Goal: Task Accomplishment & Management: Manage account settings

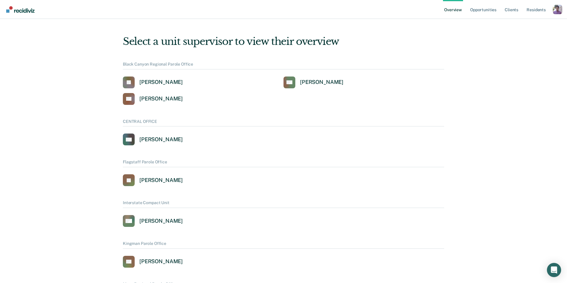
click at [557, 9] on div "Profile dropdown button" at bounding box center [557, 9] width 9 height 9
click at [523, 27] on link "Profile" at bounding box center [534, 27] width 38 height 5
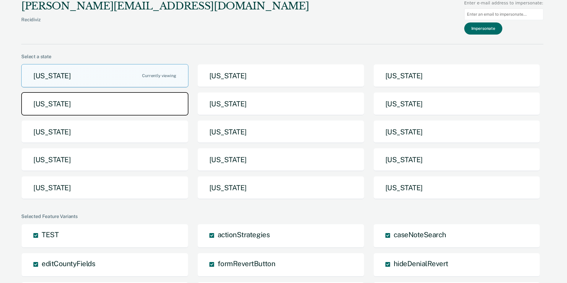
click at [121, 99] on button "[US_STATE]" at bounding box center [104, 103] width 167 height 23
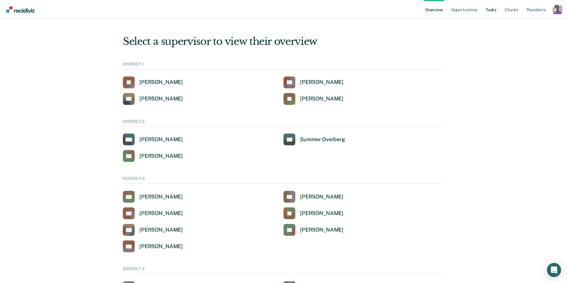
click at [492, 9] on link "Tasks" at bounding box center [491, 9] width 13 height 19
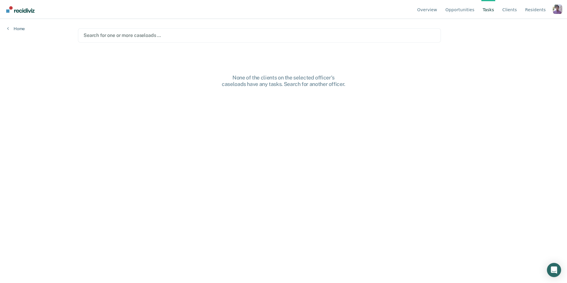
click at [192, 35] on div at bounding box center [260, 35] width 352 height 7
click at [159, 37] on div at bounding box center [268, 35] width 264 height 7
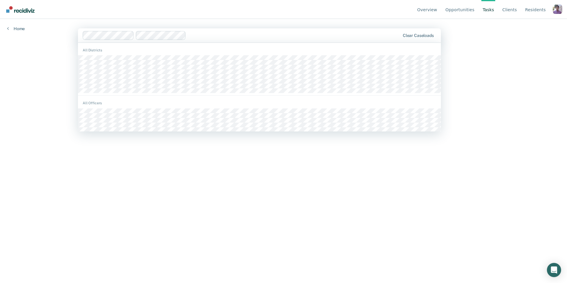
click at [195, 36] on div at bounding box center [293, 35] width 211 height 7
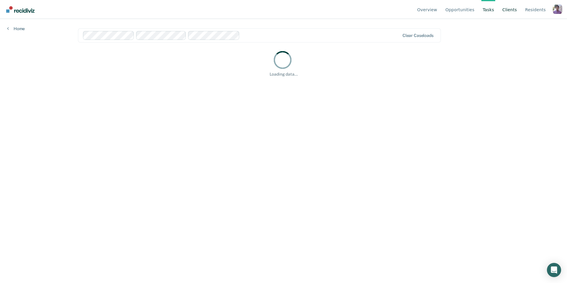
click at [509, 10] on link "Client s" at bounding box center [509, 9] width 17 height 19
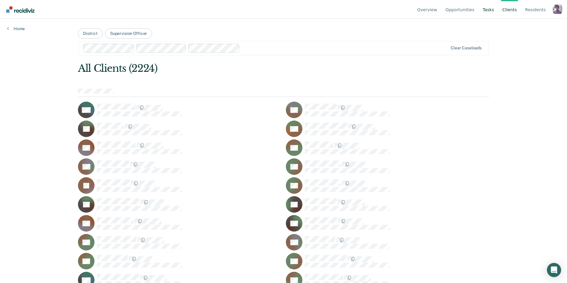
click at [495, 9] on link "Tasks" at bounding box center [489, 9] width 14 height 19
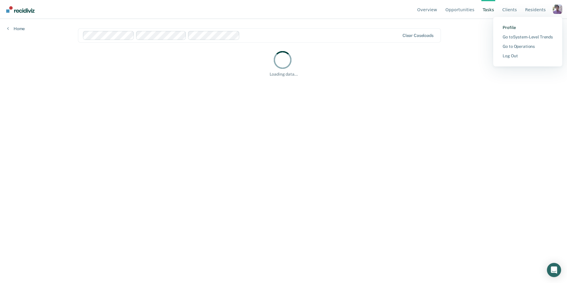
click at [508, 29] on link "Profile" at bounding box center [528, 27] width 50 height 5
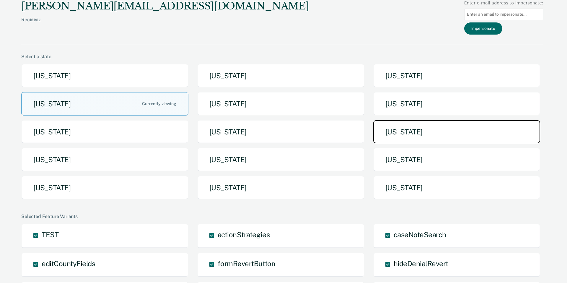
click at [409, 140] on button "[US_STATE]" at bounding box center [456, 131] width 167 height 23
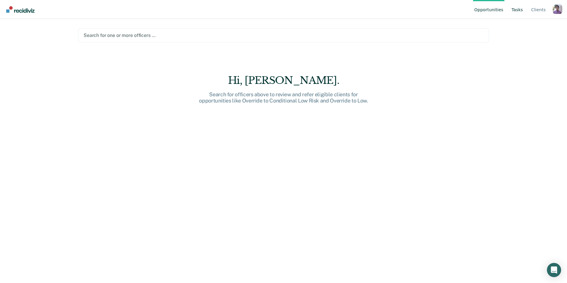
click at [518, 9] on link "Tasks" at bounding box center [517, 9] width 14 height 19
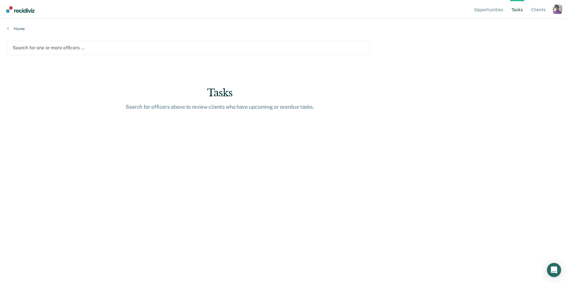
click at [219, 53] on div "Search for one or more officers …" at bounding box center [188, 48] width 363 height 14
click at [99, 103] on div "Tasks Search for officers above to review clients who have upcoming or overdue …" at bounding box center [219, 98] width 425 height 23
click at [97, 51] on div "Search for one or more officers …" at bounding box center [188, 48] width 353 height 8
click at [83, 48] on div at bounding box center [189, 47] width 352 height 7
click at [558, 7] on div "Profile dropdown button" at bounding box center [557, 8] width 9 height 9
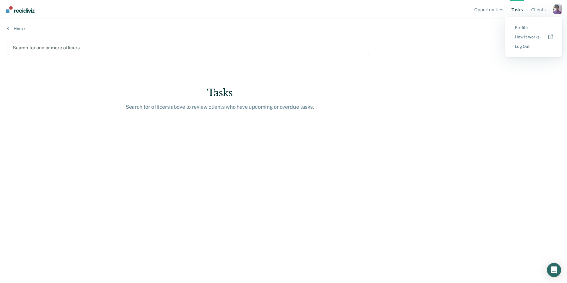
click at [523, 24] on button "Profile" at bounding box center [533, 27] width 57 height 9
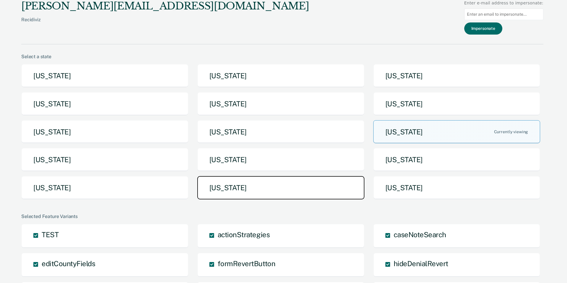
click at [284, 192] on button "[US_STATE]" at bounding box center [280, 187] width 167 height 23
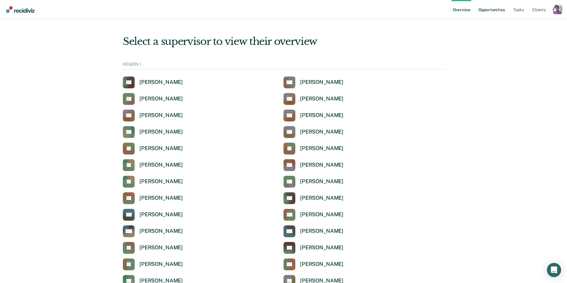
click at [515, 9] on link "Tasks" at bounding box center [518, 9] width 13 height 19
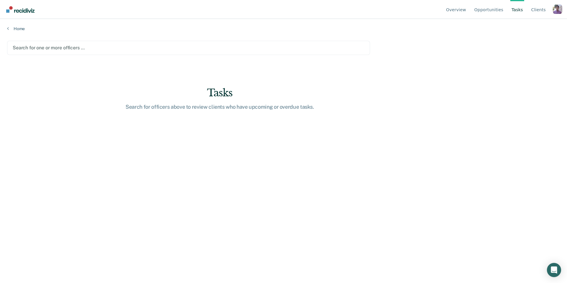
click at [521, 10] on link "Tasks" at bounding box center [517, 9] width 14 height 19
drag, startPoint x: 192, startPoint y: 61, endPoint x: 168, endPoint y: 47, distance: 28.1
click at [192, 61] on main "Search for one or more officers … Tasks Search for officers above to review cli…" at bounding box center [283, 156] width 567 height 250
click at [179, 50] on div at bounding box center [189, 47] width 352 height 7
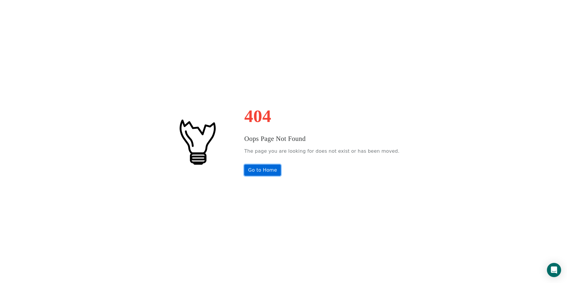
click at [275, 175] on link "Go to Home" at bounding box center [262, 170] width 37 height 11
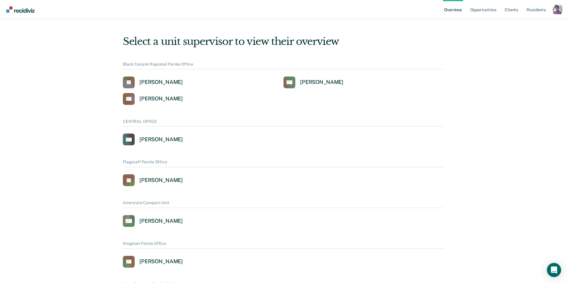
click at [558, 8] on div "Profile dropdown button" at bounding box center [557, 9] width 9 height 9
click at [523, 25] on link "Profile" at bounding box center [534, 27] width 38 height 5
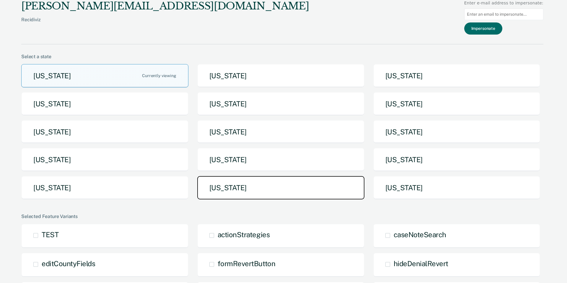
click at [275, 186] on button "[US_STATE]" at bounding box center [280, 187] width 167 height 23
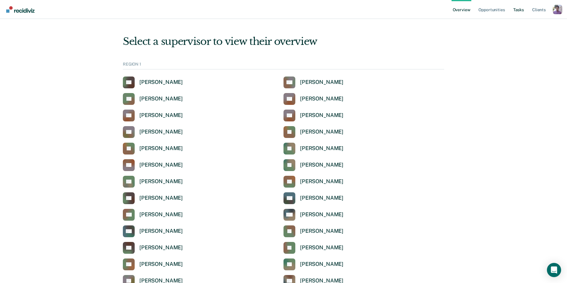
click at [519, 10] on link "Tasks" at bounding box center [518, 9] width 13 height 19
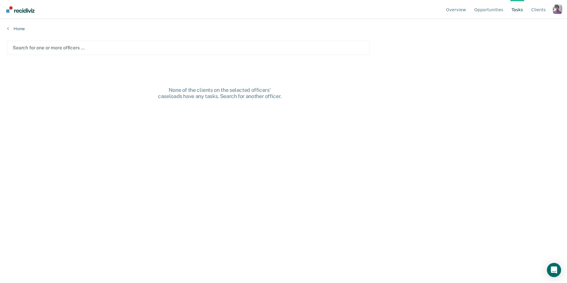
click at [122, 51] on div at bounding box center [189, 47] width 352 height 7
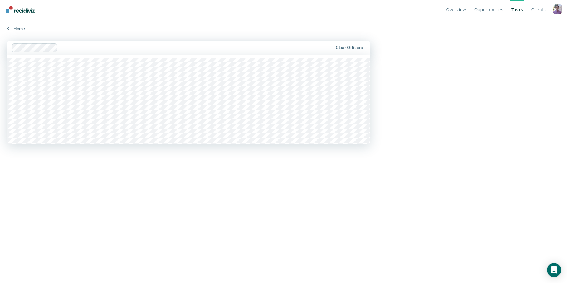
click at [92, 45] on div at bounding box center [196, 47] width 273 height 7
